Goal: Information Seeking & Learning: Find specific fact

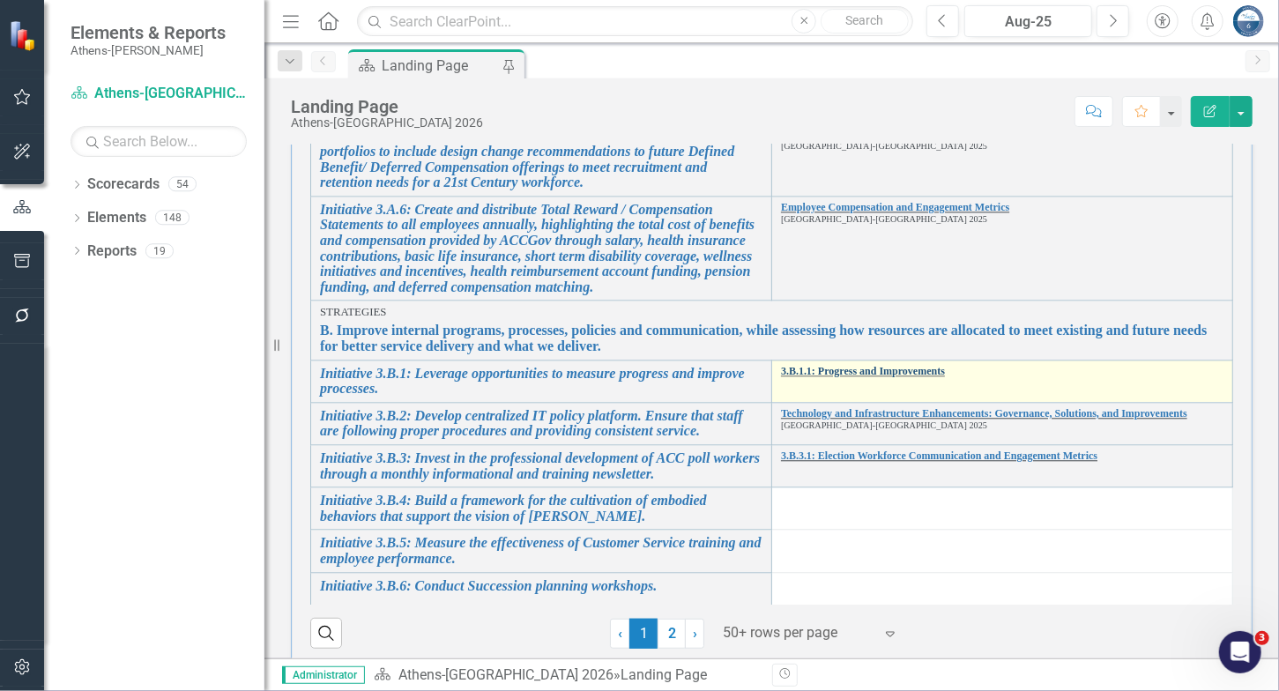
scroll to position [493, 0]
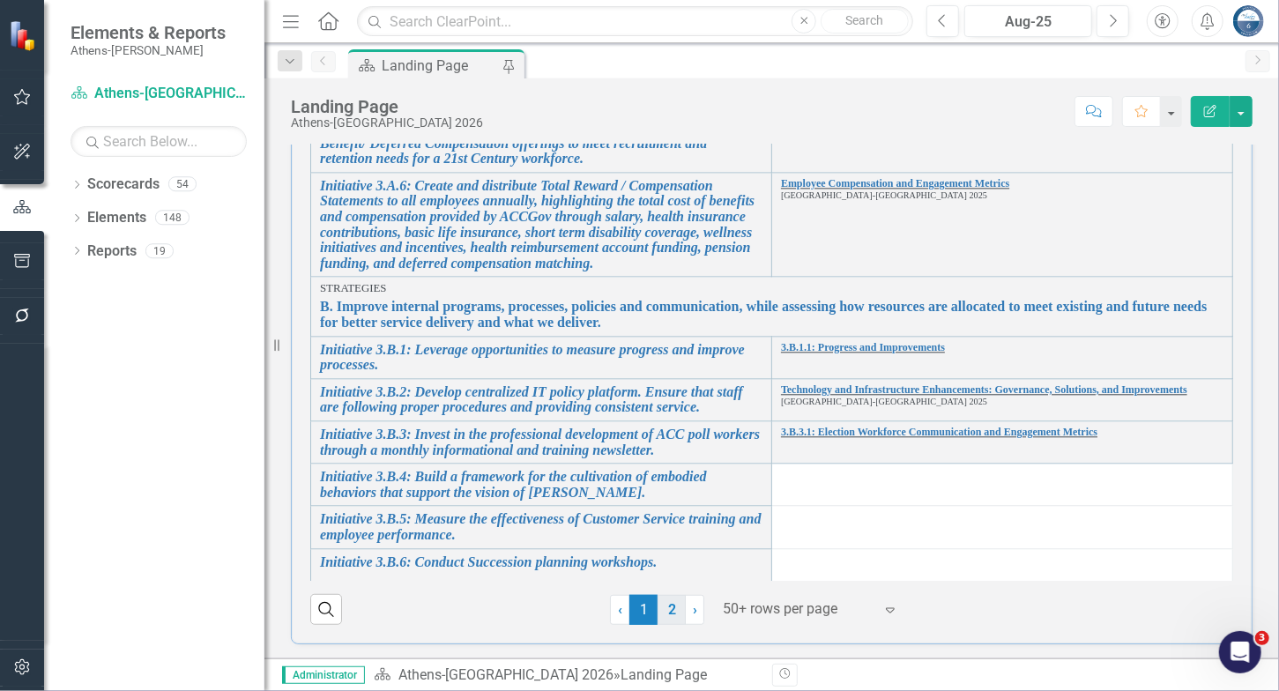
click at [669, 615] on link "2" at bounding box center [672, 610] width 28 height 30
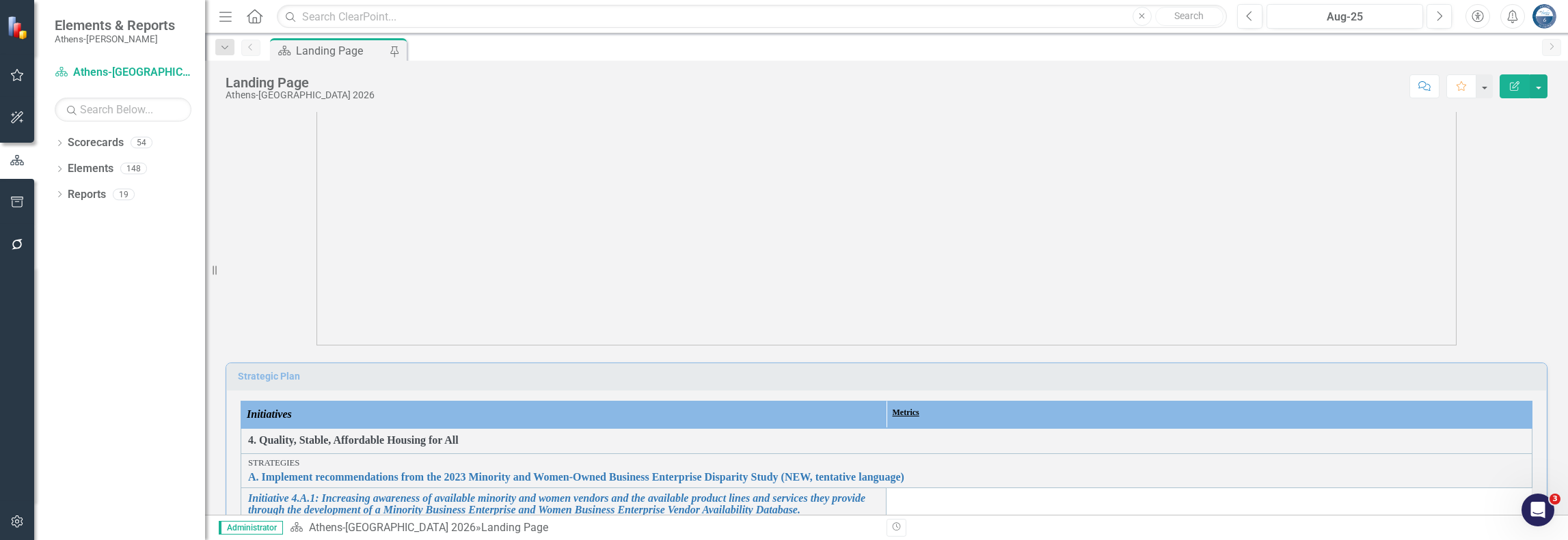
scroll to position [0, 0]
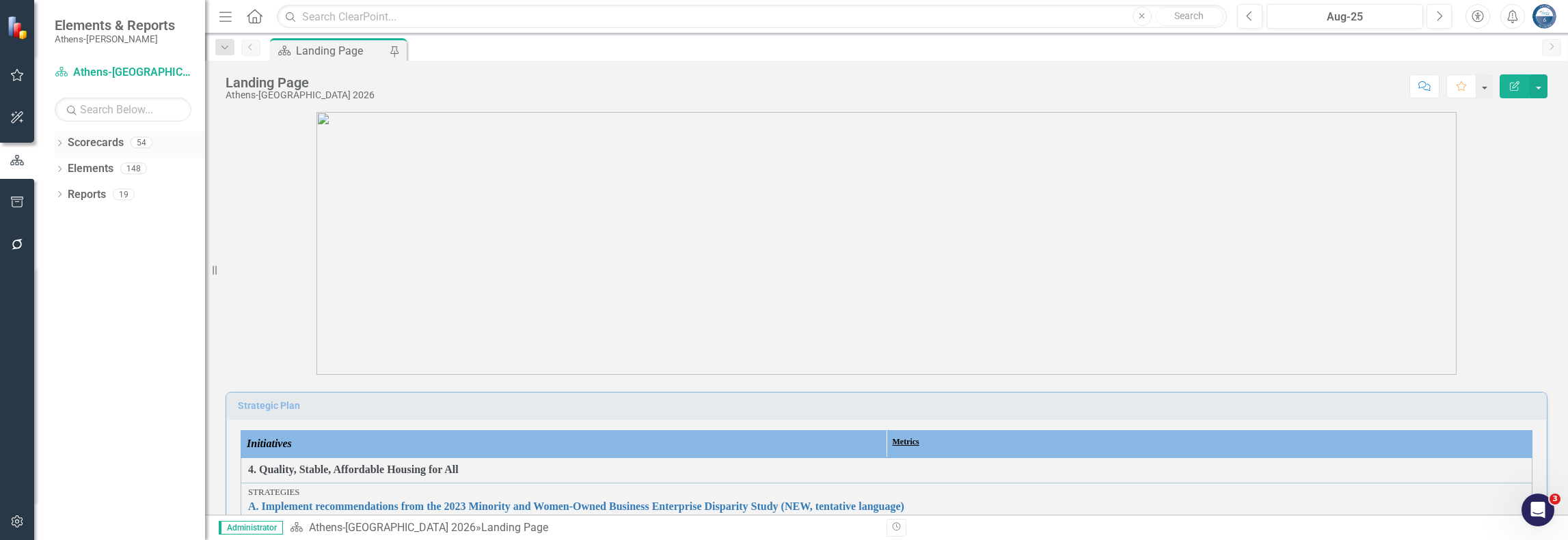
click at [62, 141] on icon "Dropdown" at bounding box center [60, 145] width 9 height 8
click at [119, 246] on link "[GEOGRAPHIC_DATA]-[GEOGRAPHIC_DATA] 2025" at bounding box center [140, 246] width 130 height 15
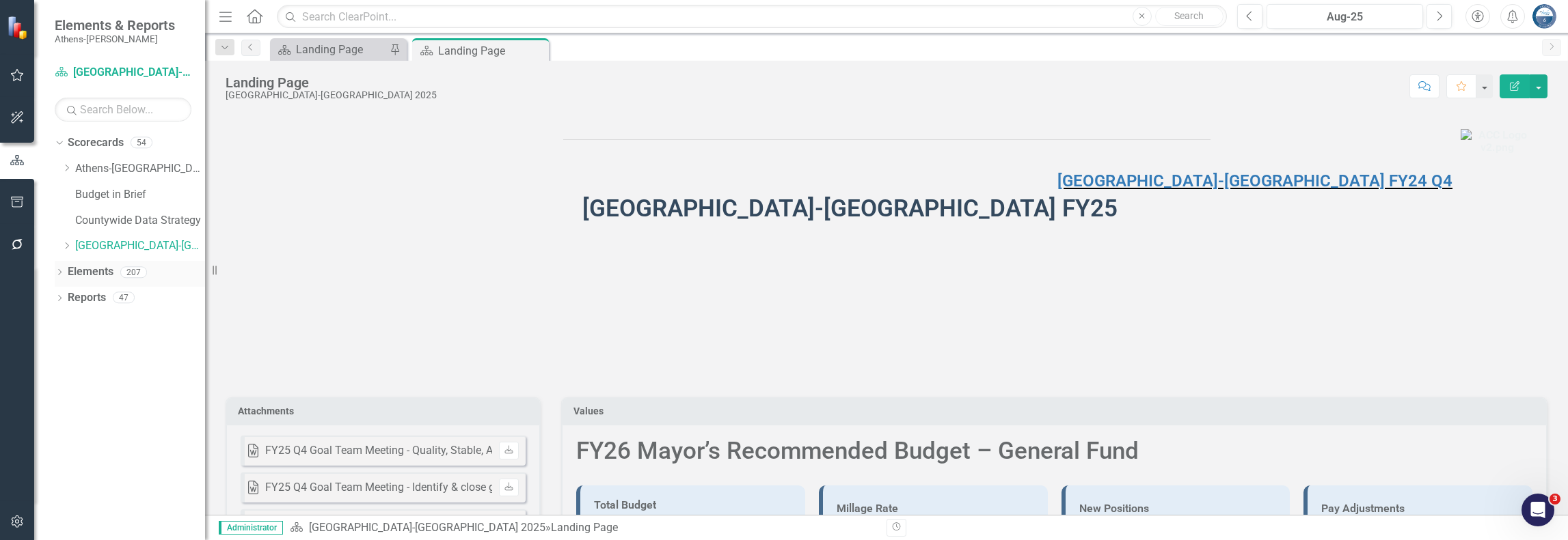
click at [60, 273] on icon "Dropdown" at bounding box center [60, 273] width 9 height 8
click at [111, 349] on link "Metric Metrics" at bounding box center [102, 350] width 55 height 15
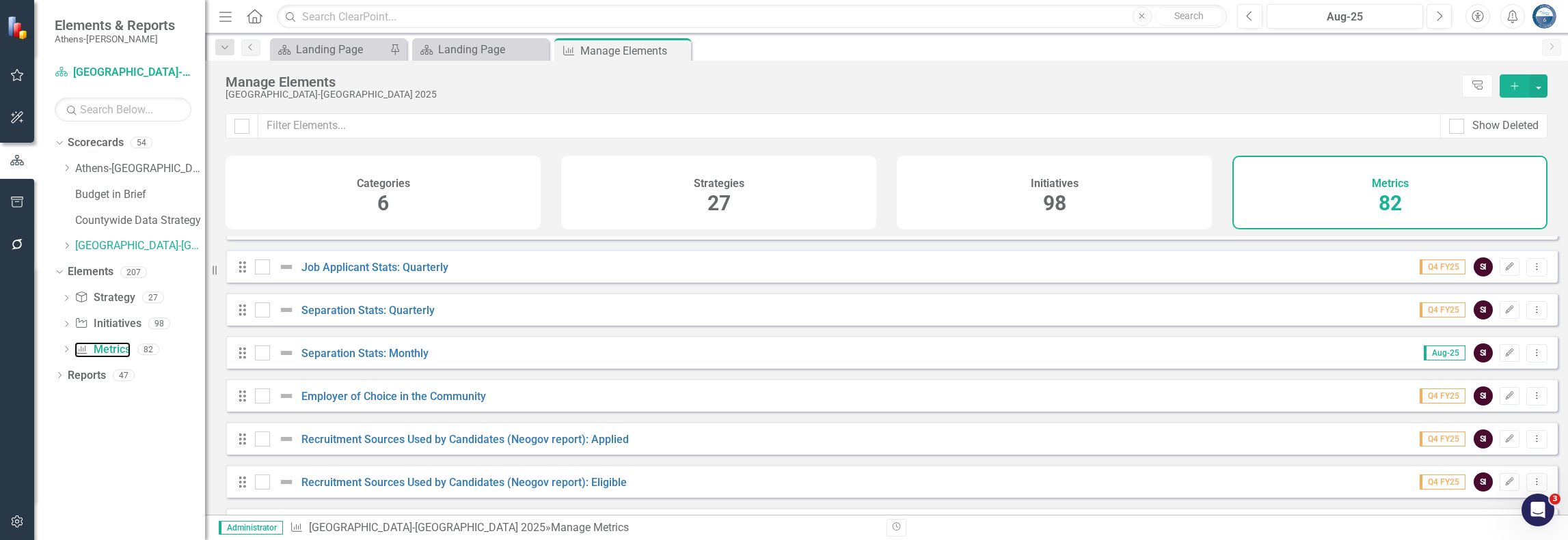
scroll to position [1551, 0]
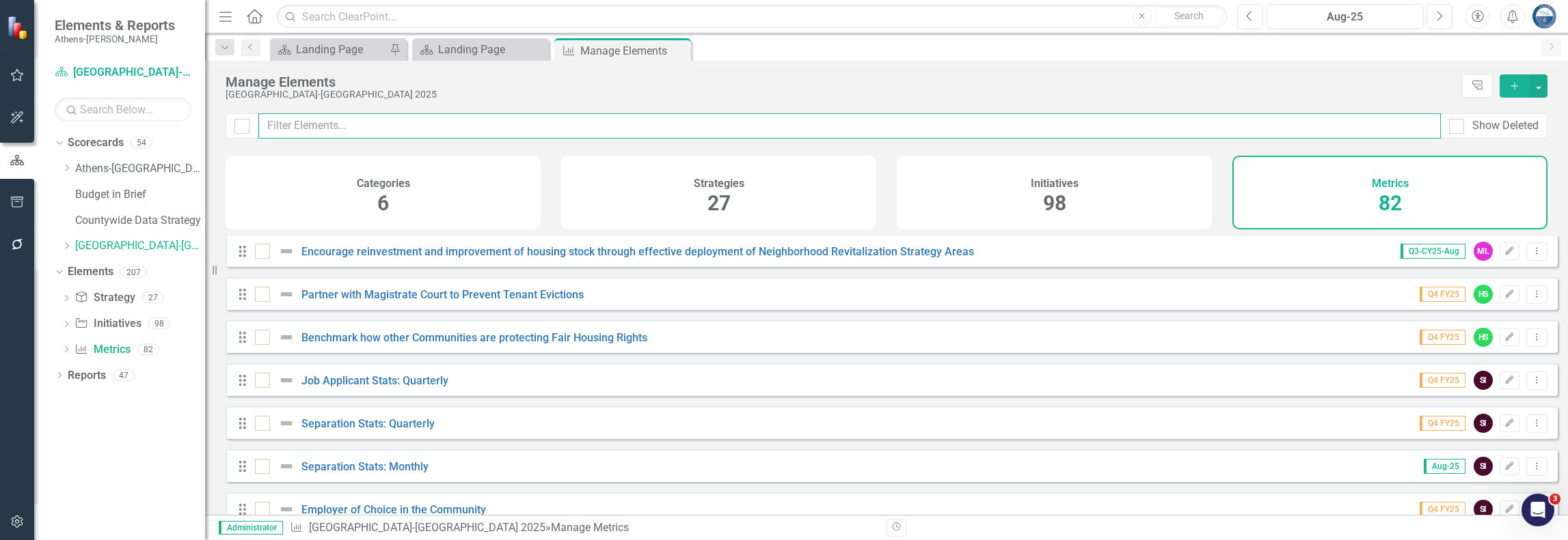
click at [322, 129] on input "text" at bounding box center [849, 126] width 1182 height 26
type input "a"
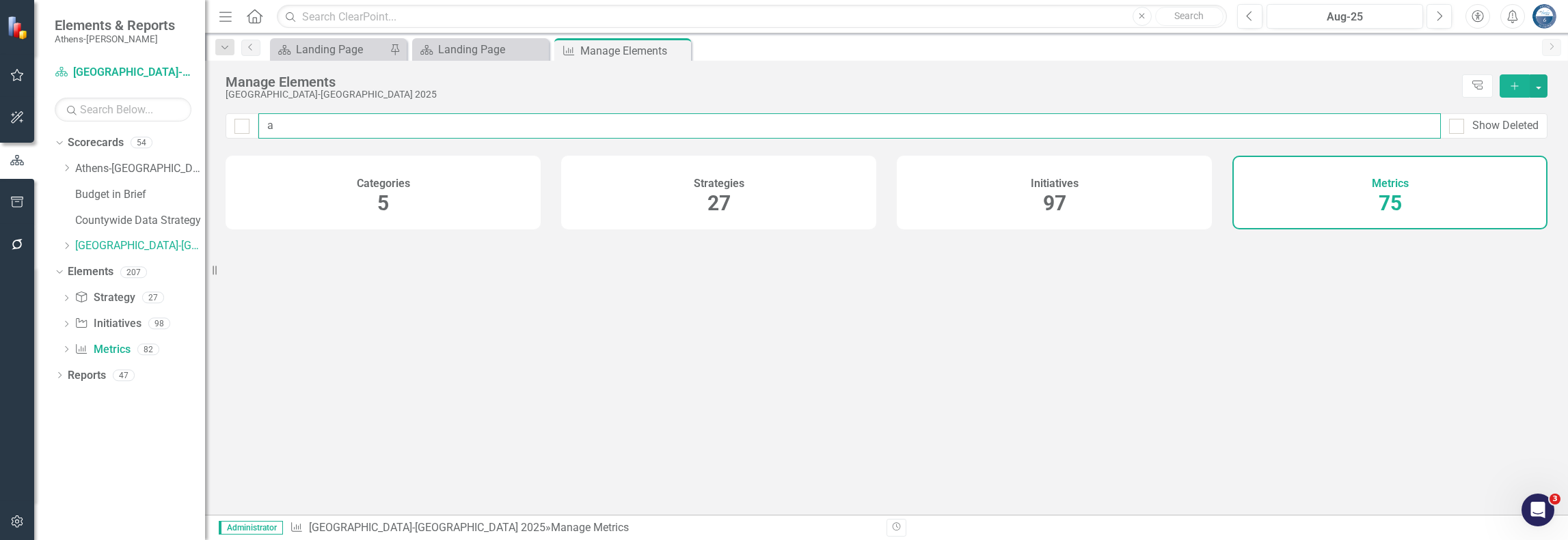
checkbox input "false"
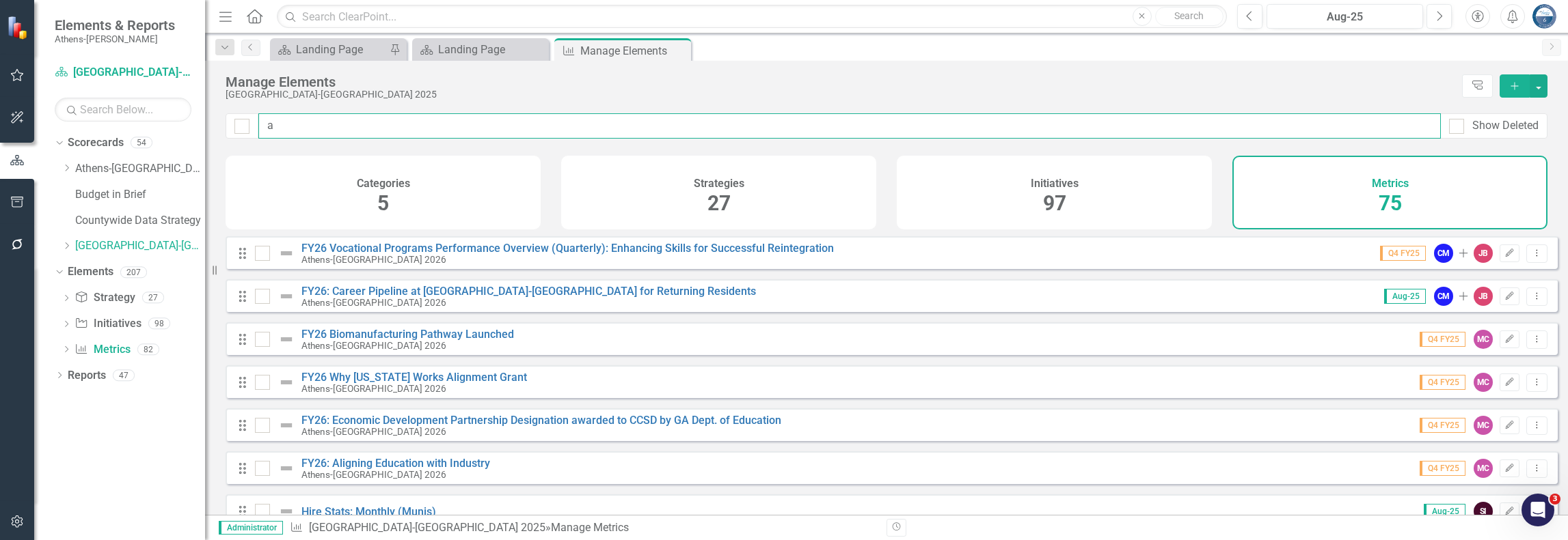
type input "am"
checkbox input "false"
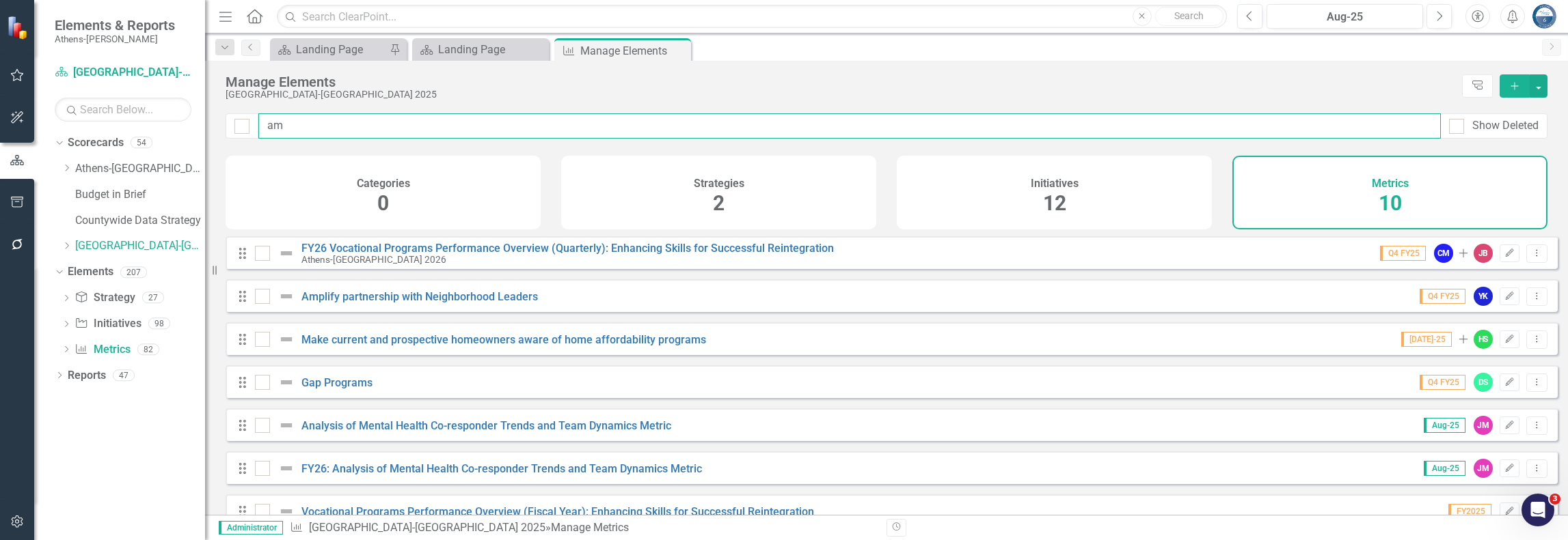
type input "amp"
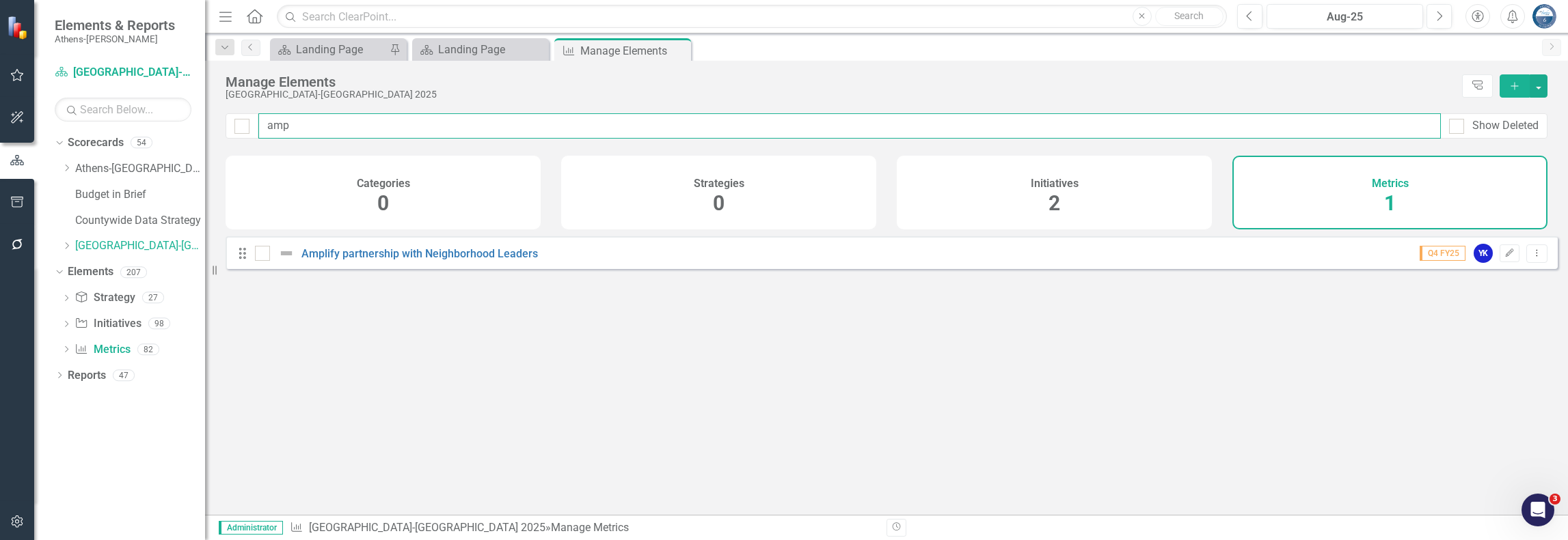
checkbox input "false"
type input "ampl"
checkbox input "false"
type input "ampli"
checkbox input "false"
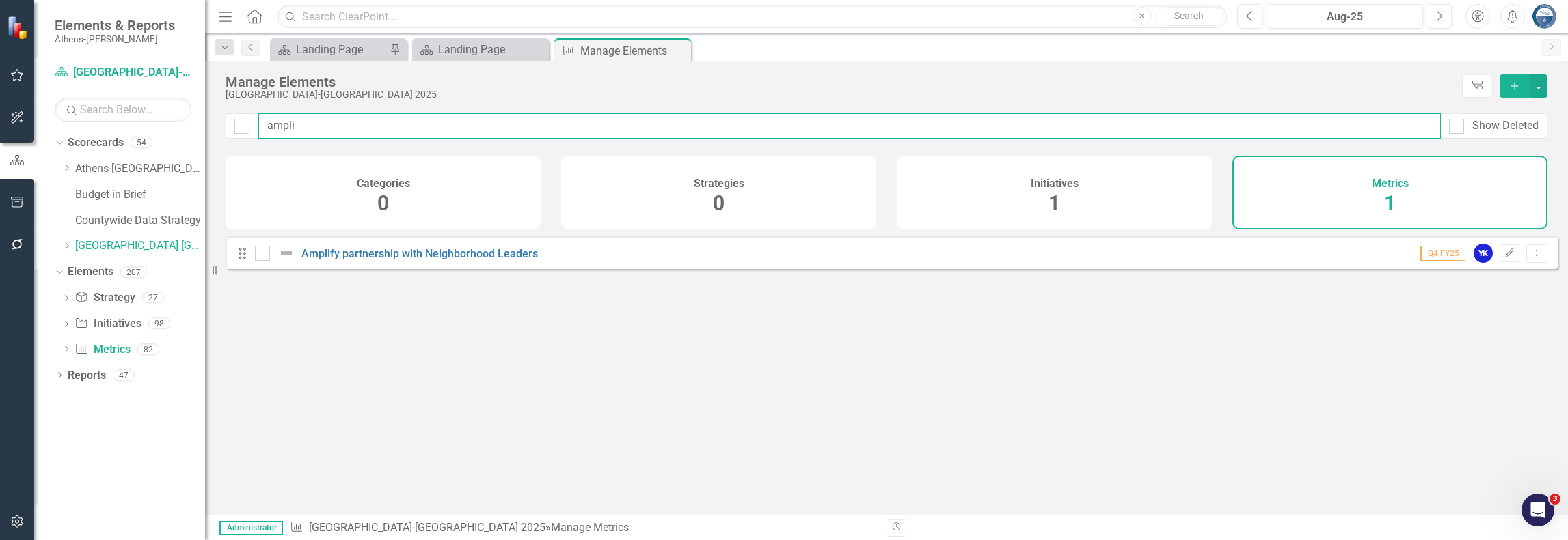
type input "amplif"
checkbox input "false"
type input "amplify"
checkbox input "false"
type input "amplify"
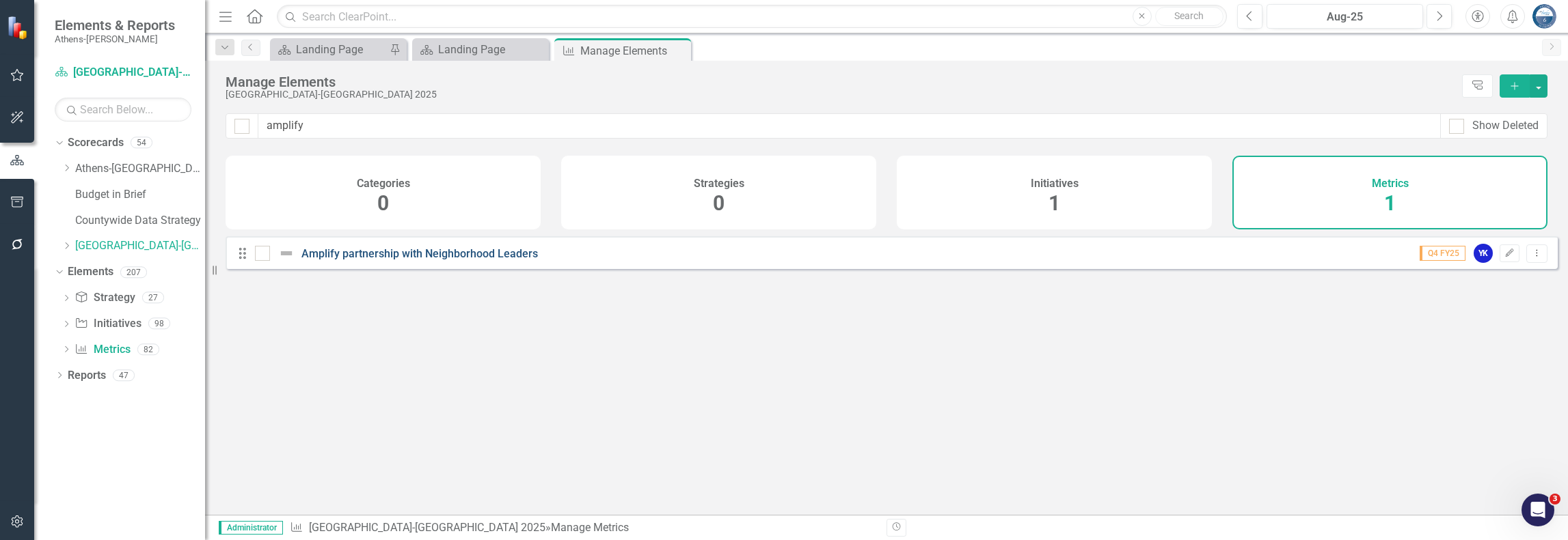
click at [357, 257] on link "Amplify partnership with Neighborhood Leaders" at bounding box center [419, 253] width 236 height 13
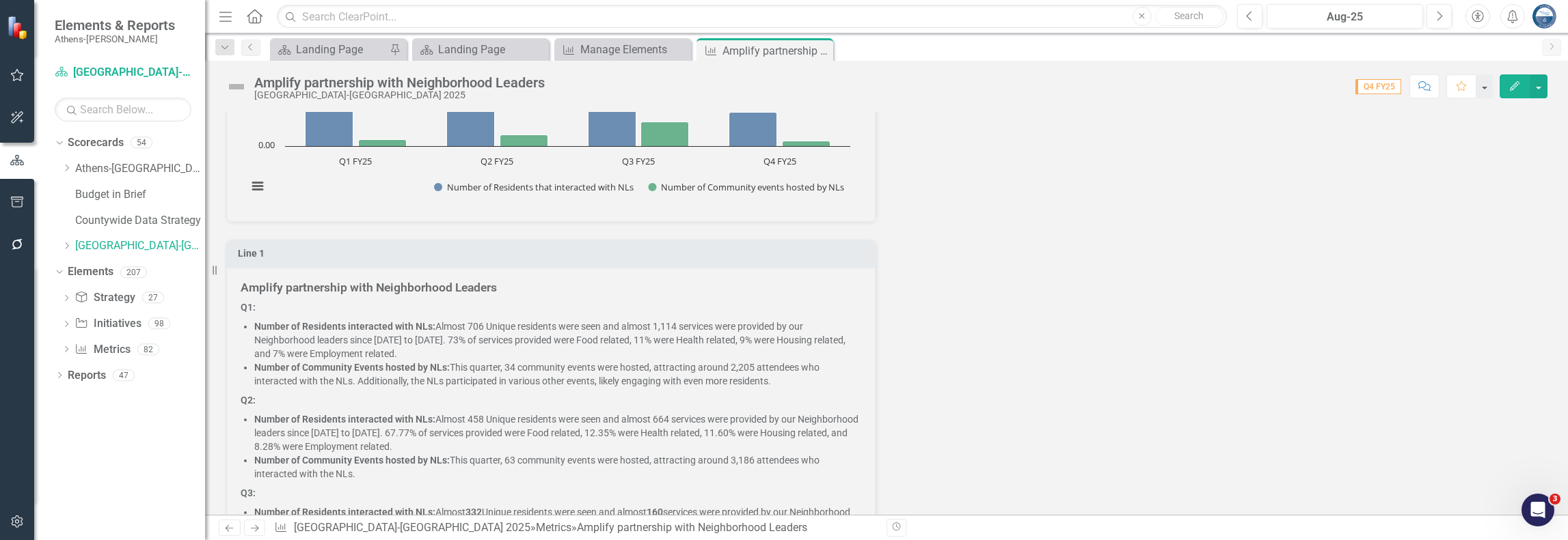
scroll to position [205, 0]
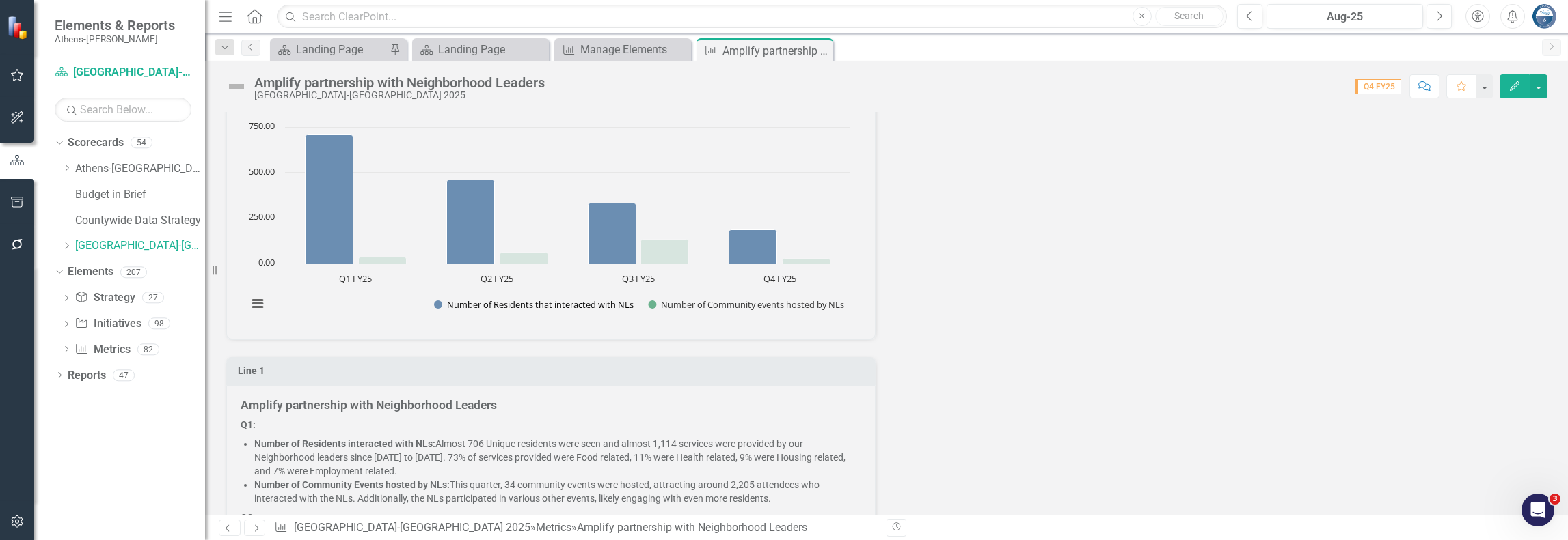
drag, startPoint x: 634, startPoint y: 305, endPoint x: 594, endPoint y: 307, distance: 40.0
click at [594, 307] on div "Created with Highcharts 11.4.8 Chart context menu Number of Residents that inte…" at bounding box center [548, 222] width 616 height 205
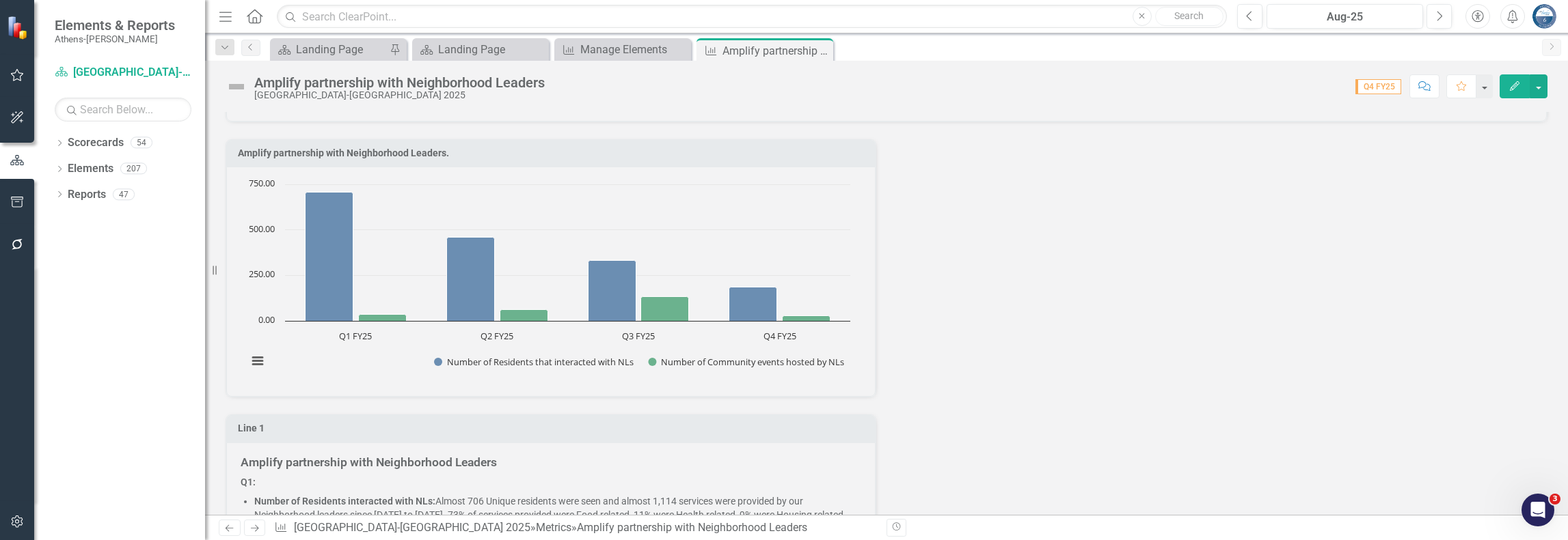
scroll to position [273, 0]
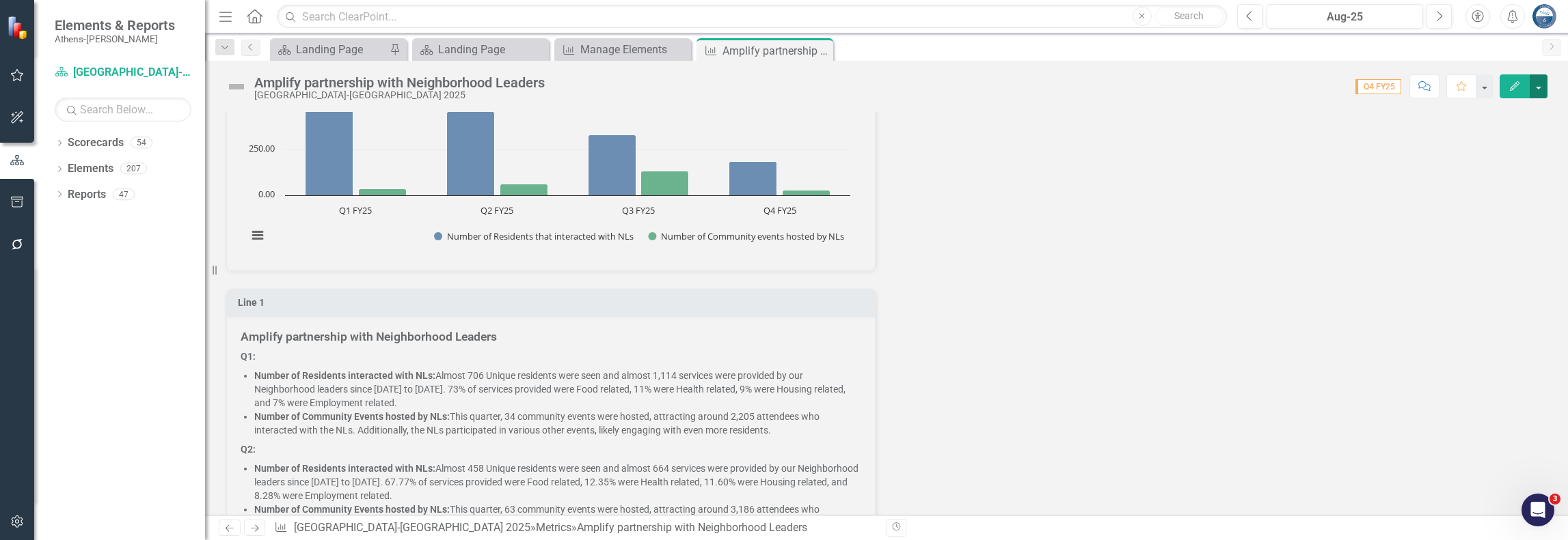
click at [1540, 88] on button "button" at bounding box center [1538, 86] width 18 height 24
click at [1189, 179] on div "Amplify partnership with Neighborhood Leaders. Chart Bar chart with 2 data seri…" at bounding box center [887, 364] width 1342 height 734
click at [986, 185] on div "Amplify partnership with Neighborhood Leaders. Chart Bar chart with 2 data seri…" at bounding box center [887, 364] width 1342 height 734
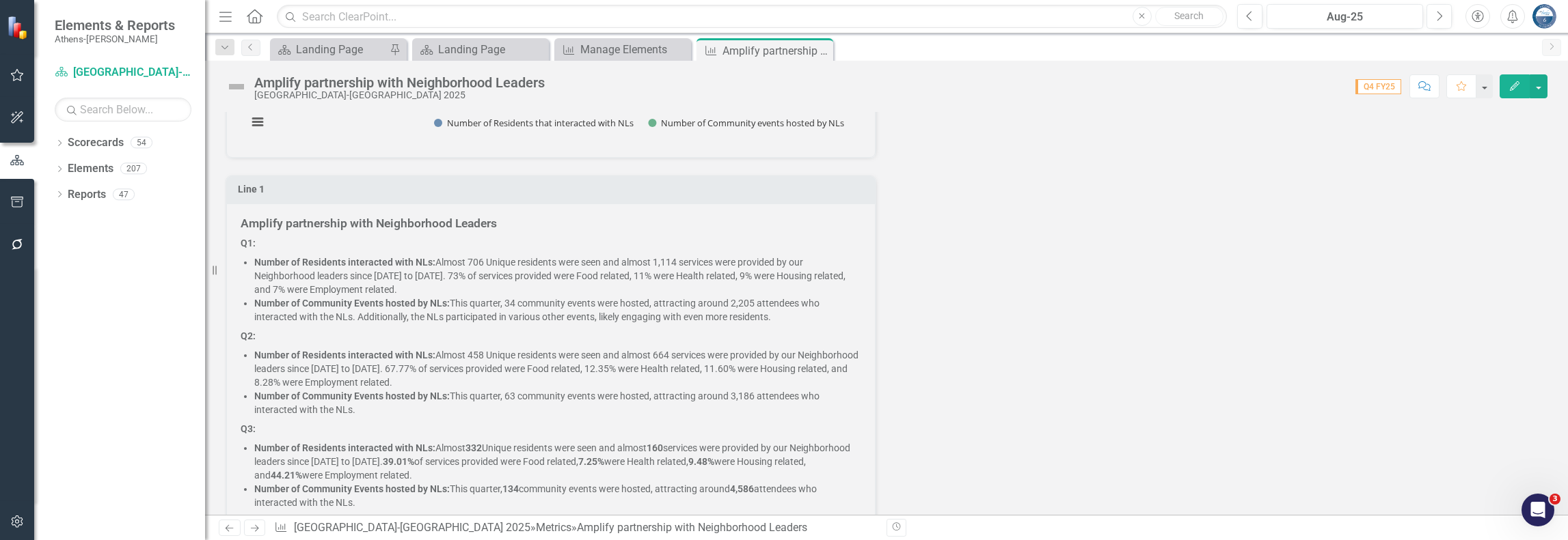
scroll to position [442, 0]
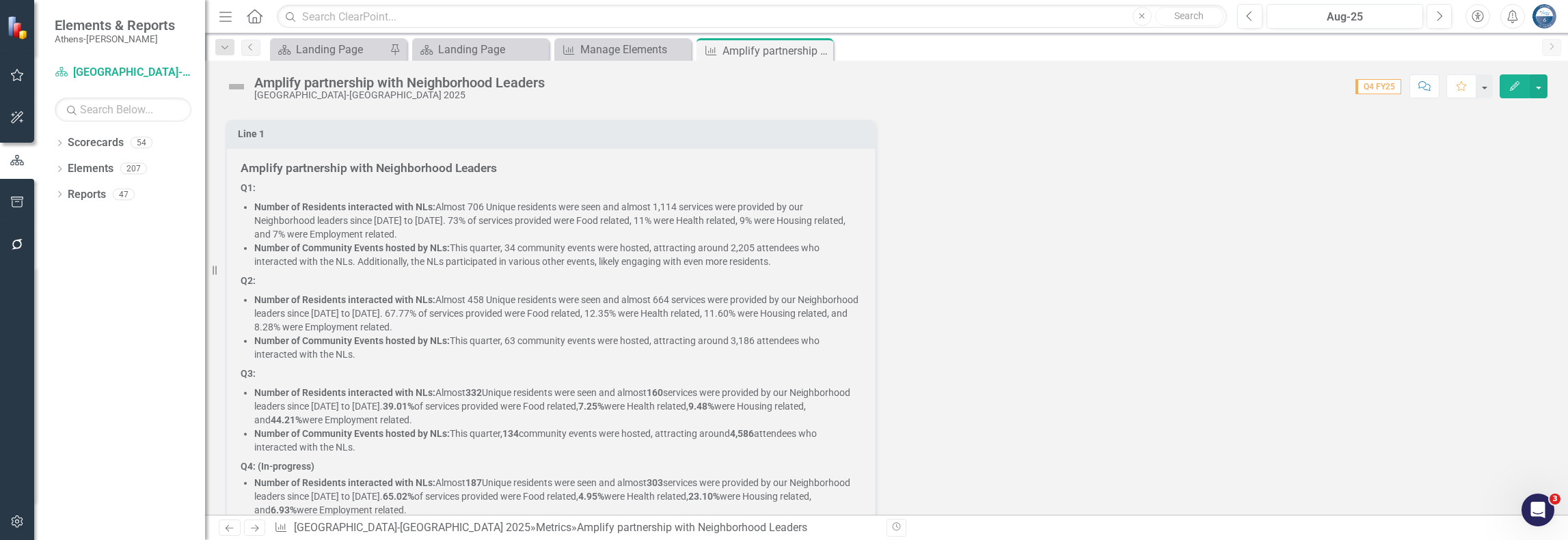
click at [333, 201] on strong "Number of Residents interacted with NLs:" at bounding box center [345, 207] width 181 height 11
click at [267, 205] on strong "Number of Residents interacted with NLs:" at bounding box center [345, 207] width 181 height 11
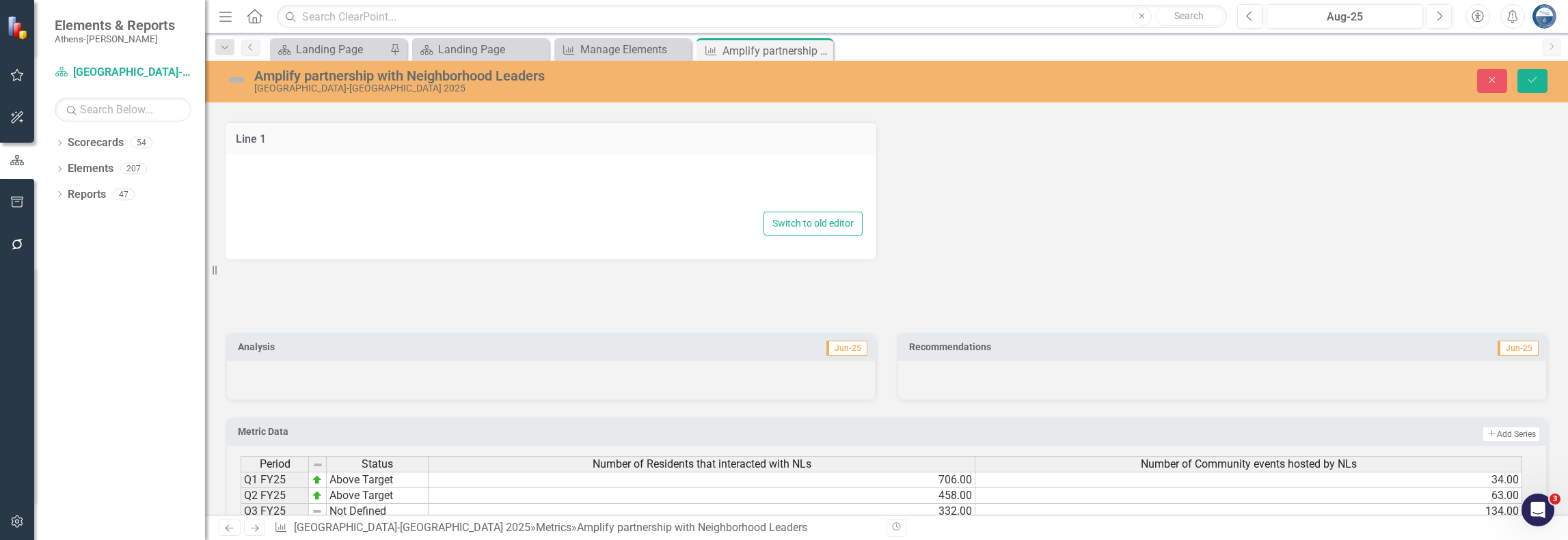
type textarea "<h5><strong>Amplify partnership with Neighborhood Leaders</strong></h5> <p><str…"
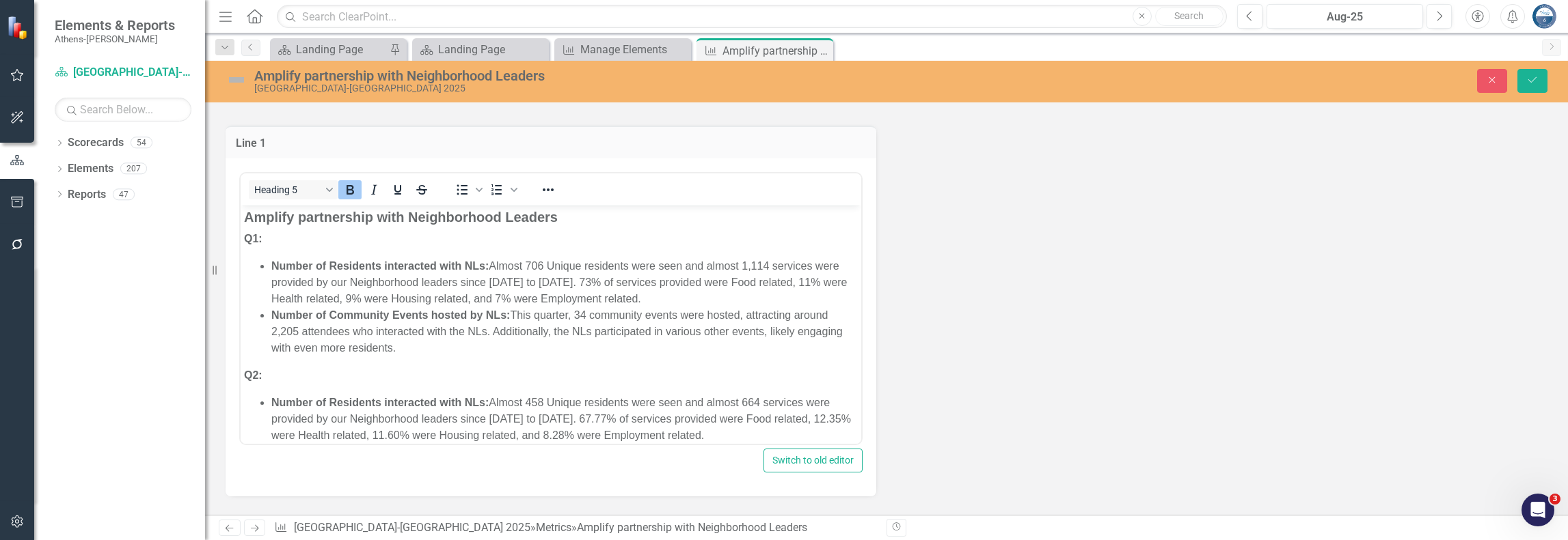
scroll to position [511, 0]
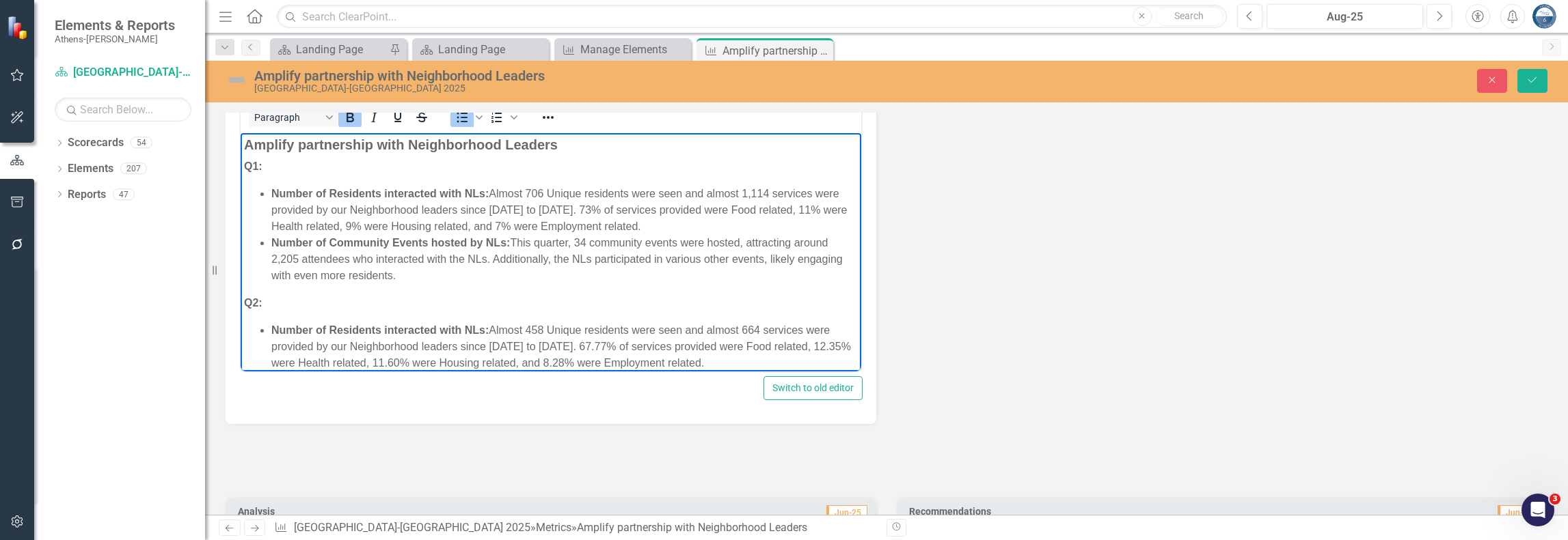
drag, startPoint x: 257, startPoint y: 194, endPoint x: 681, endPoint y: 284, distance: 433.4
click at [681, 284] on ul "Number of Residents interacted with NLs: Almost 706 Unique residents were seen …" at bounding box center [551, 235] width 614 height 98
copy ul "Number of Residents interacted with NLs: Almost 706 Unique residents were seen …"
drag, startPoint x: 243, startPoint y: 143, endPoint x: 476, endPoint y: 277, distance: 268.8
click at [476, 277] on body "Amplify partnership with Neighborhood Leaders Q1: Number of Residents interacte…" at bounding box center [550, 404] width 621 height 542
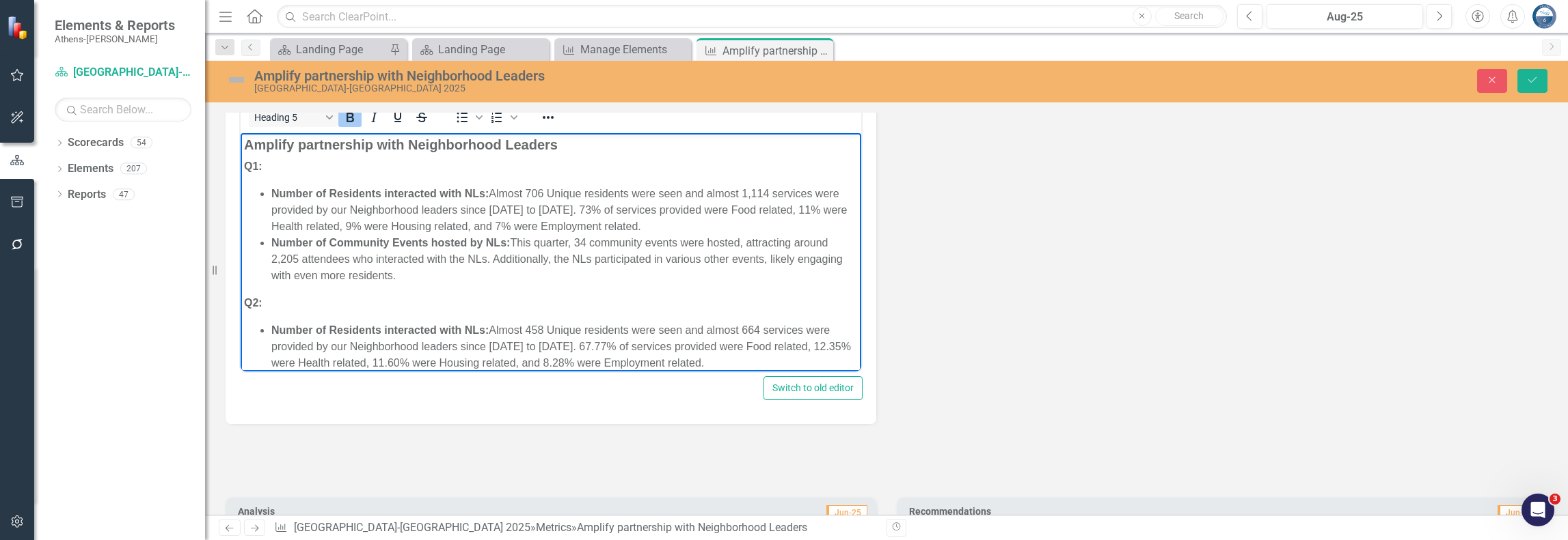
copy body "Amplify partnership with Neighborhood Leaders Q1: Number of Residents interacte…"
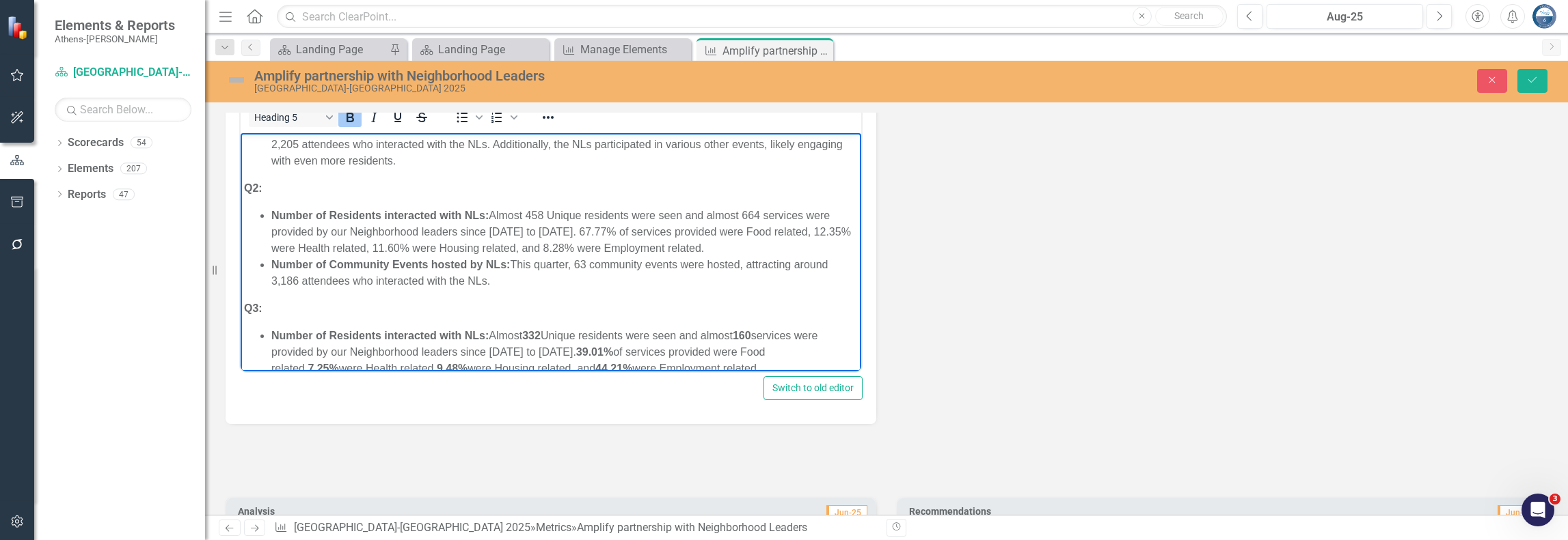
scroll to position [136, 0]
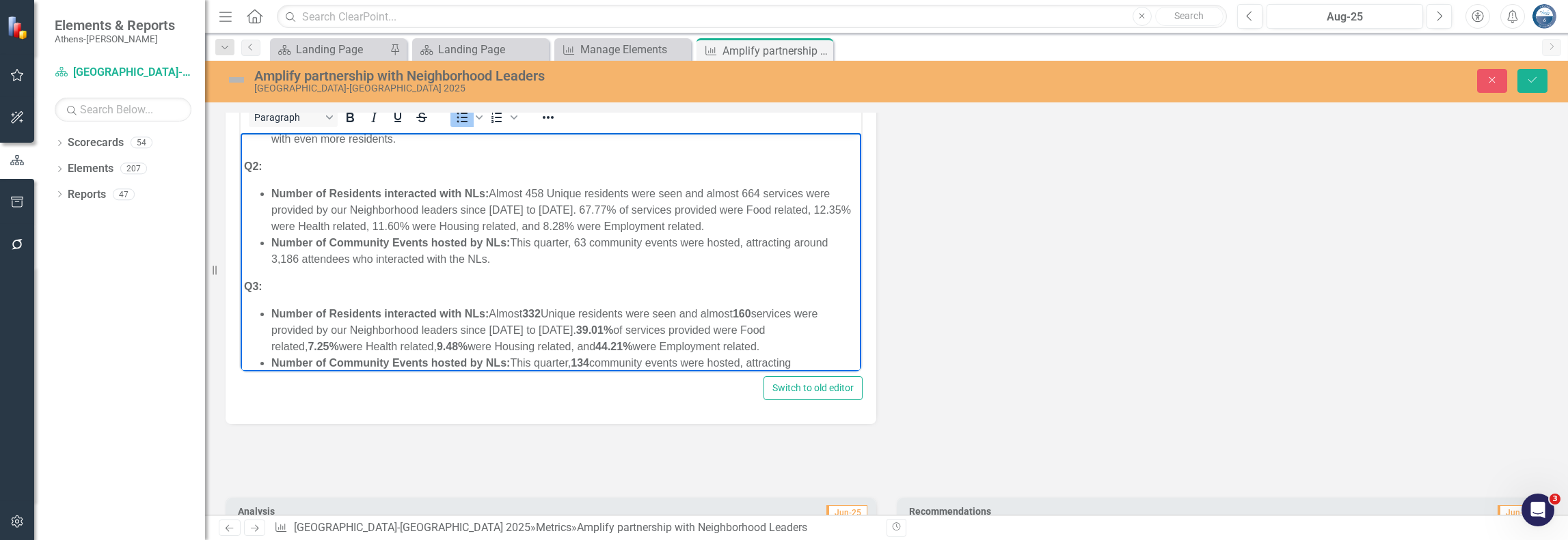
click at [445, 228] on li "Number of Residents interacted with NLs: Almost 458 Unique residents were seen …" at bounding box center [564, 210] width 586 height 49
drag, startPoint x: 495, startPoint y: 260, endPoint x: 233, endPoint y: 167, distance: 278.0
click at [240, 167] on html "Amplify partnership with Neighborhood Leaders Q1: Number of Residents interacte…" at bounding box center [550, 268] width 621 height 542
copy body "Q2: Number of Residents interacted with NLs: Almost 458 Unique residents were s…"
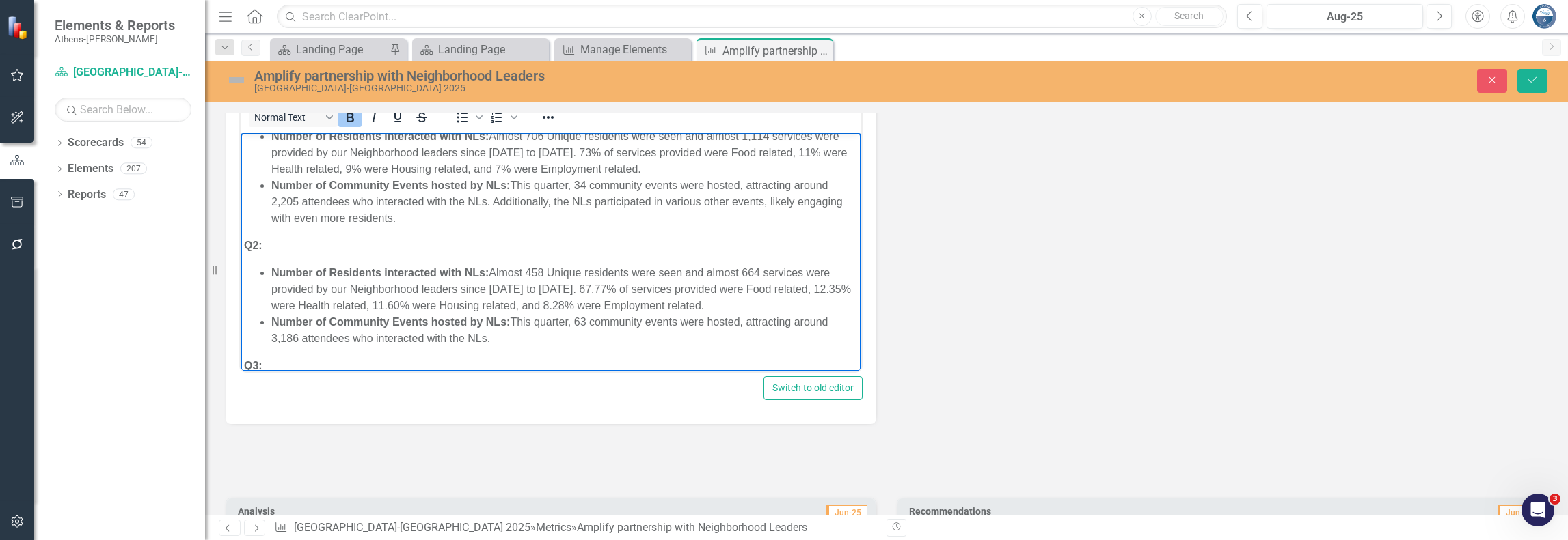
scroll to position [0, 0]
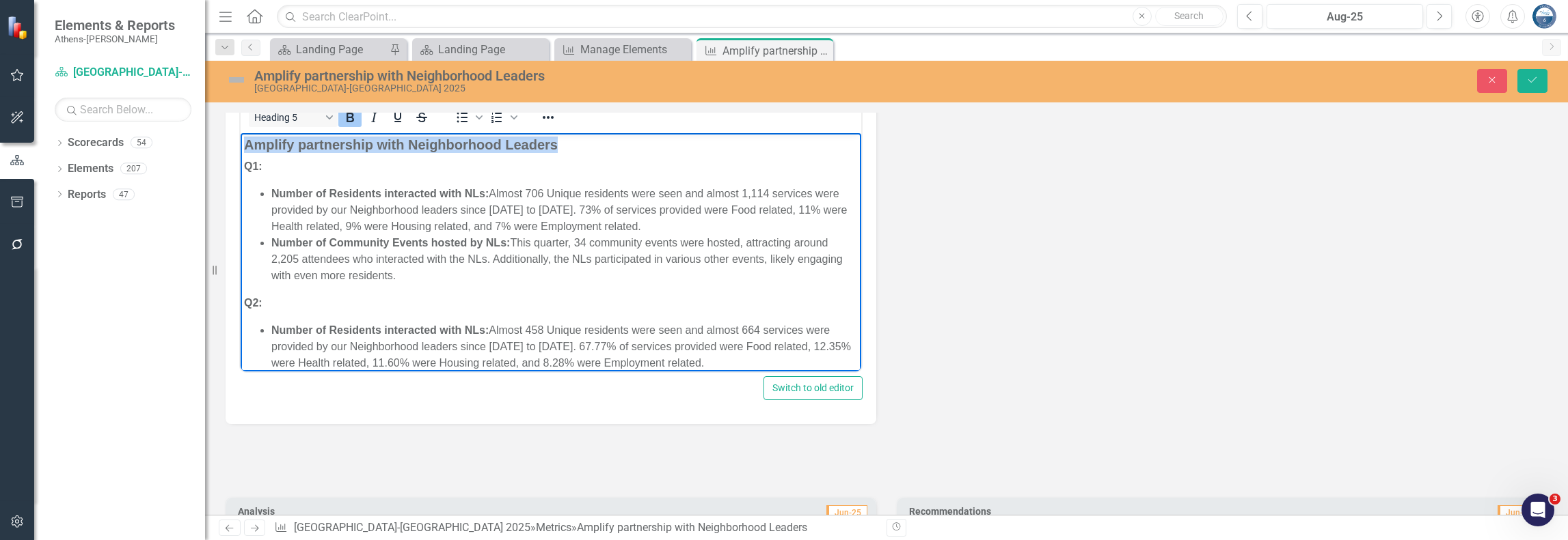
drag, startPoint x: 557, startPoint y: 139, endPoint x: 239, endPoint y: 144, distance: 318.0
click at [240, 144] on html "Amplify partnership with Neighborhood Leaders Q1: Number of Residents interacte…" at bounding box center [550, 404] width 621 height 542
copy strong "Amplify partnership with Neighborhood Leaders"
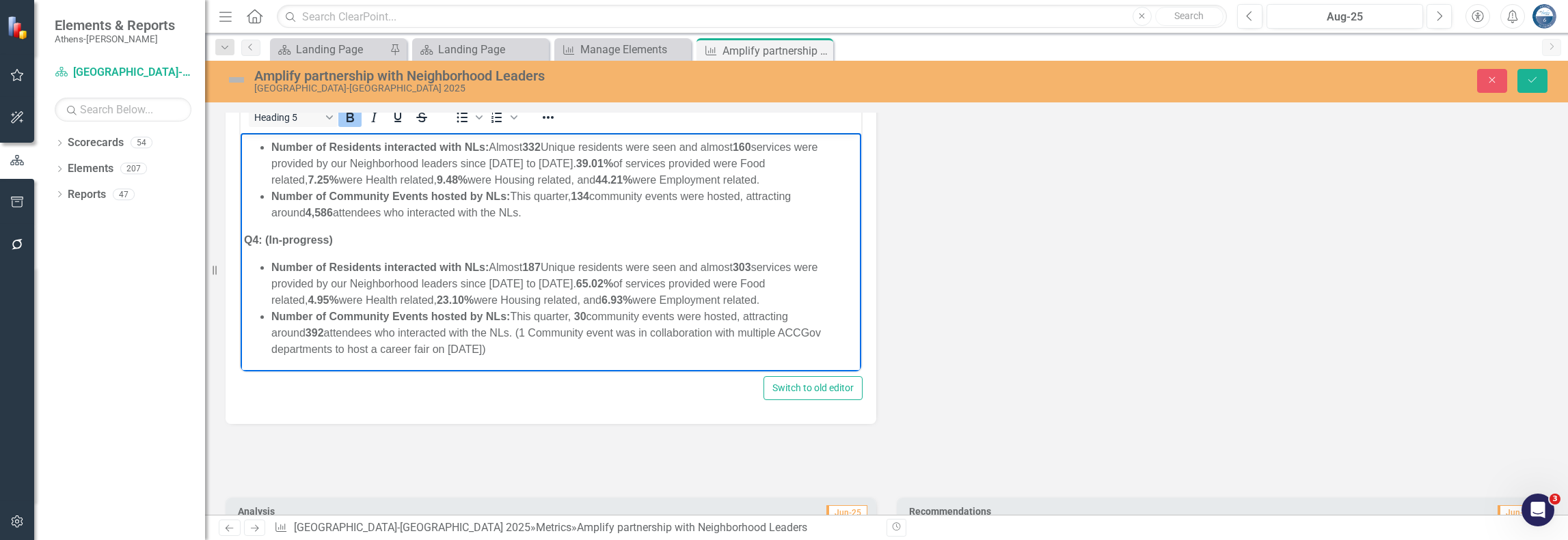
scroll to position [579, 0]
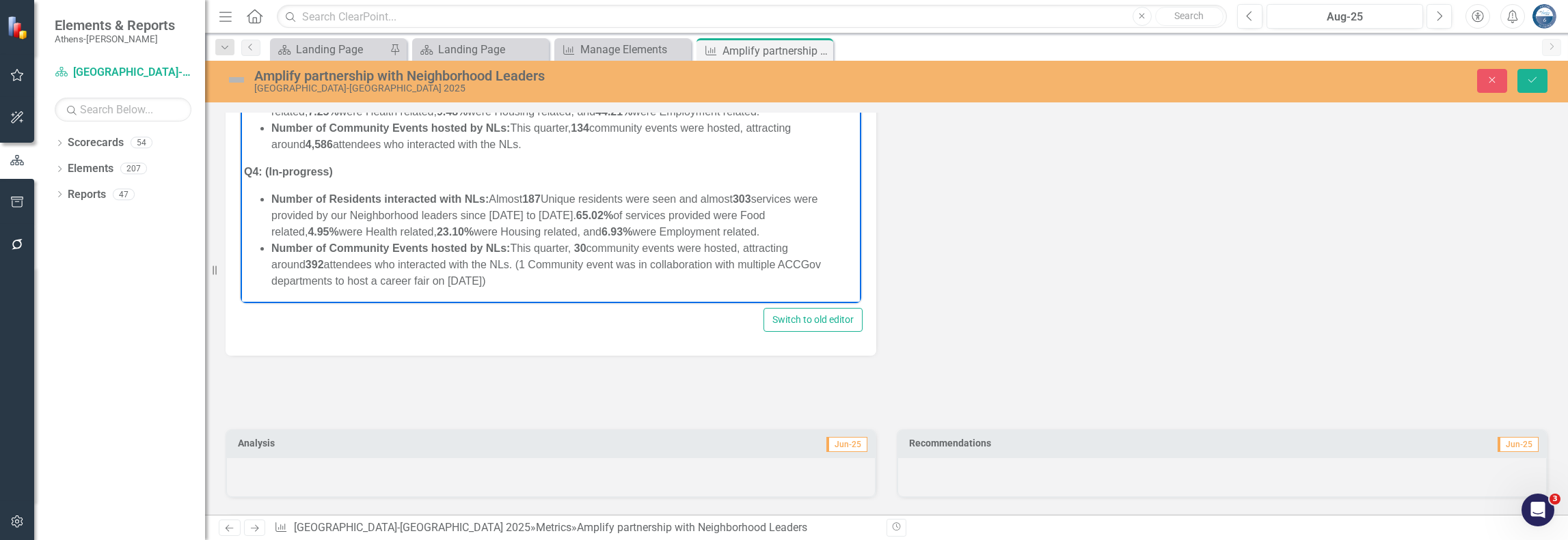
drag, startPoint x: 533, startPoint y: 279, endPoint x: 266, endPoint y: 195, distance: 279.9
click at [266, 195] on ul "Number of Residents interacted with NLs: Almost 187 Unique residents were seen …" at bounding box center [551, 240] width 614 height 98
copy ul "Number of Residents interacted with NLs: Almost 187 Unique residents were seen …"
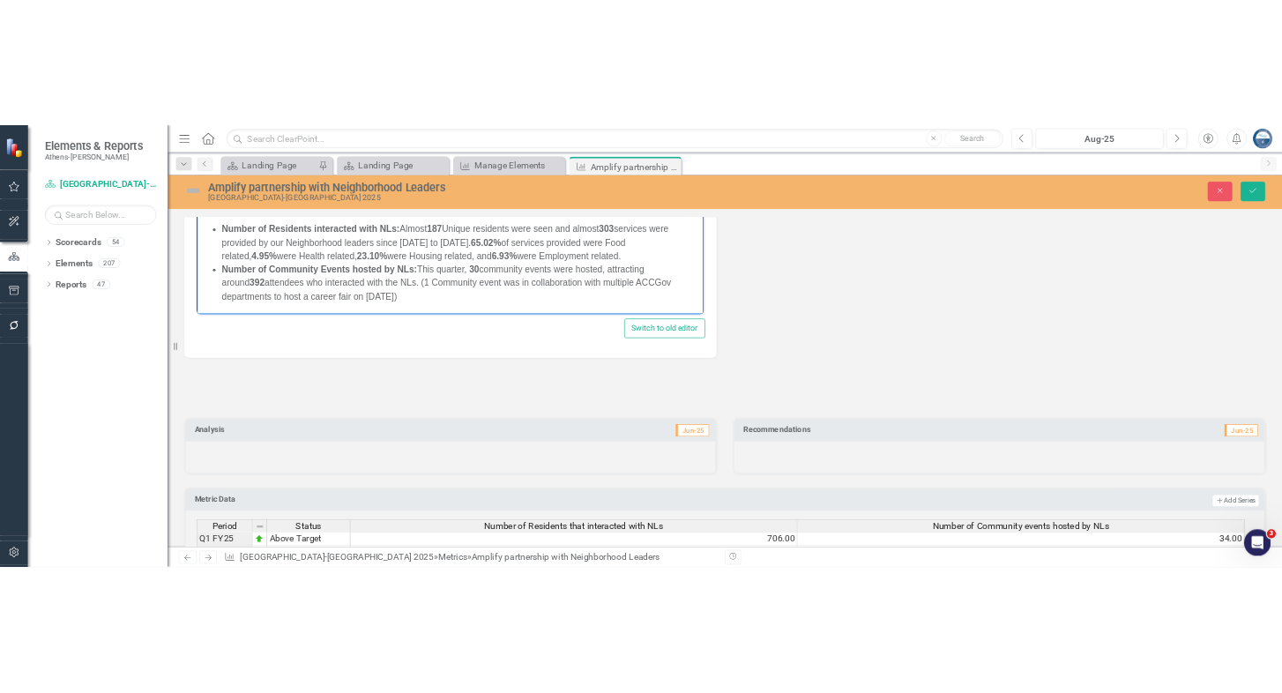
scroll to position [1010, 0]
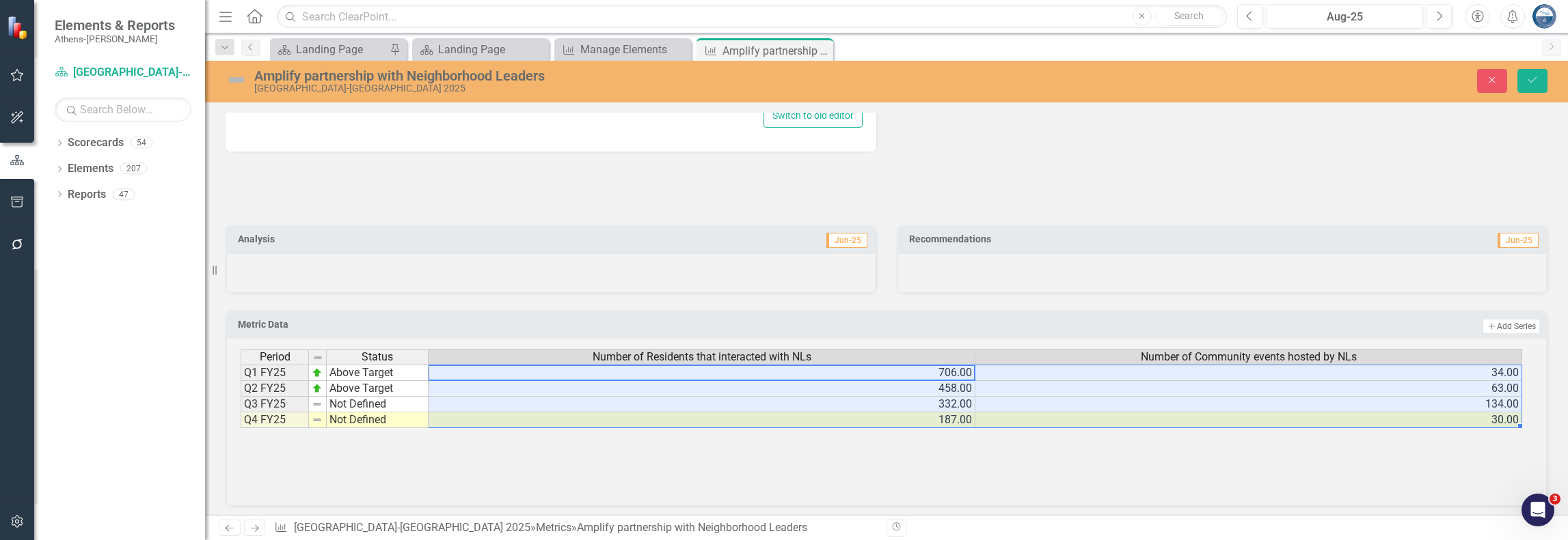
drag, startPoint x: 877, startPoint y: 366, endPoint x: 1076, endPoint y: 415, distance: 204.9
click at [1076, 415] on tbody "Q1 FY25 Above Target 706.00 34.00 Q2 FY25 Above Target 458.00 63.00 Q3 FY25 Not…" at bounding box center [880, 397] width 1281 height 64
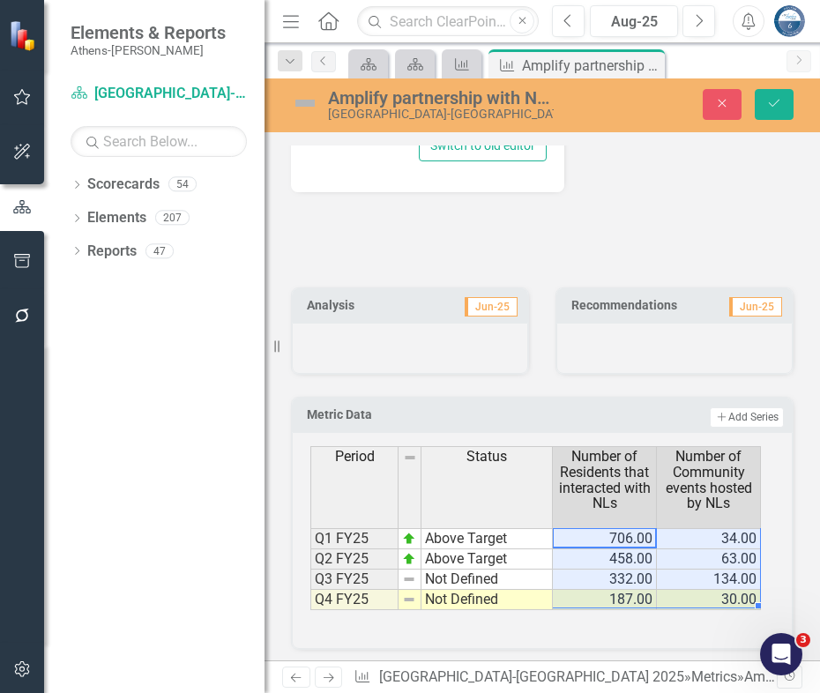
scroll to position [1029, 0]
